Goal: Navigation & Orientation: Go to known website

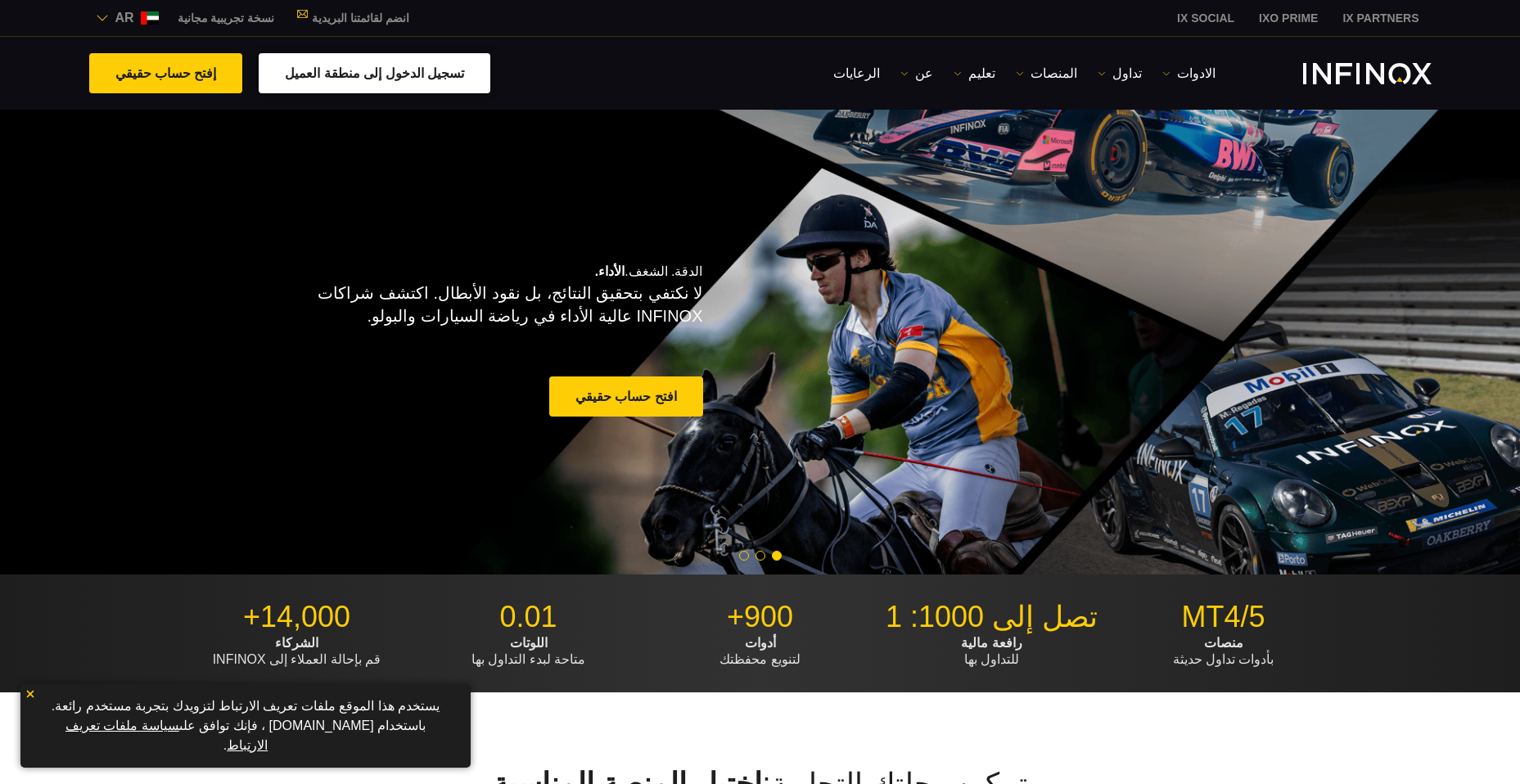
click at [298, 75] on link "تسجيل الدخول إلى منطقة العميل" at bounding box center [375, 73] width 232 height 40
